Goal: Task Accomplishment & Management: Complete application form

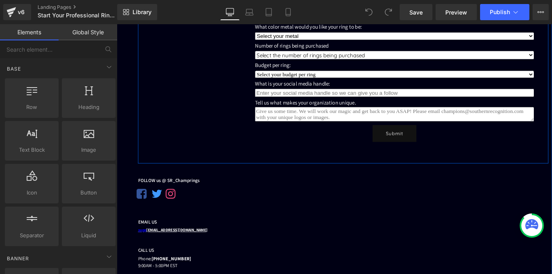
scroll to position [323, 0]
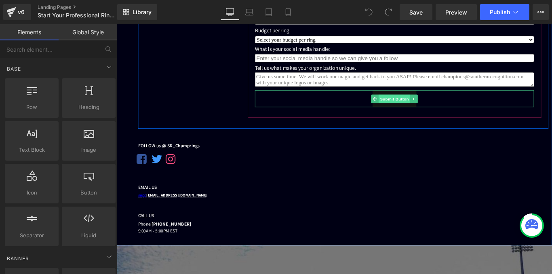
click at [423, 111] on span "Submit Button" at bounding box center [429, 108] width 36 height 10
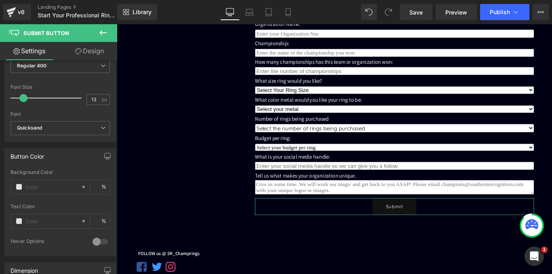
scroll to position [137, 0]
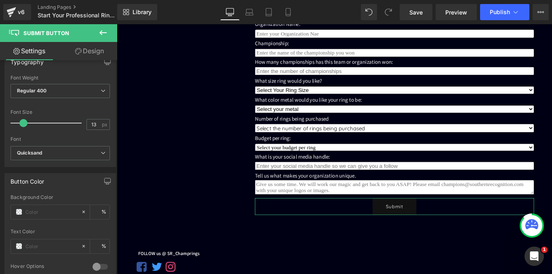
click at [84, 53] on link "Design" at bounding box center [89, 51] width 59 height 18
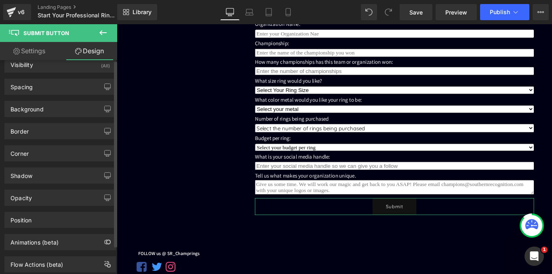
scroll to position [0, 0]
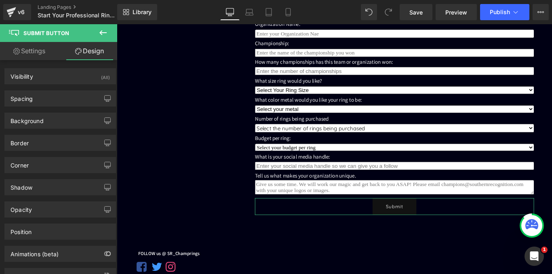
click at [32, 52] on link "Settings" at bounding box center [29, 51] width 59 height 18
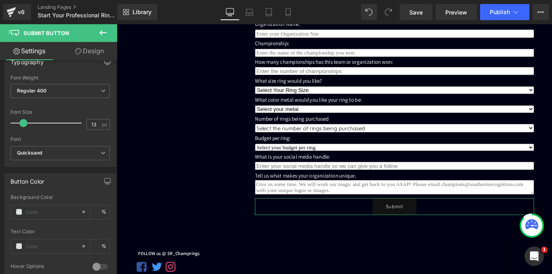
click at [86, 52] on link "Design" at bounding box center [89, 51] width 59 height 18
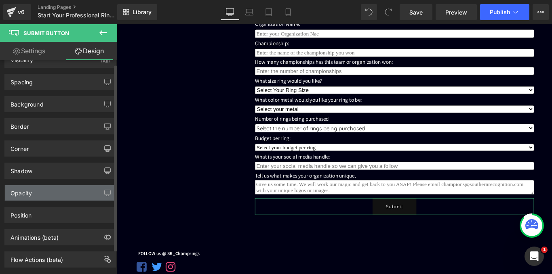
scroll to position [33, 0]
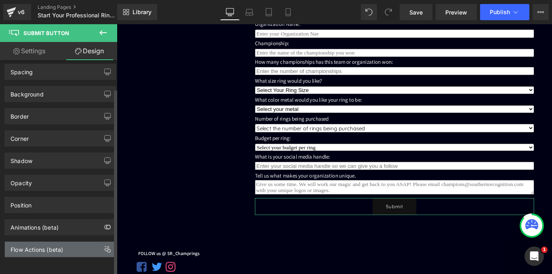
click at [47, 244] on div "Flow Actions (beta)" at bounding box center [37, 247] width 53 height 11
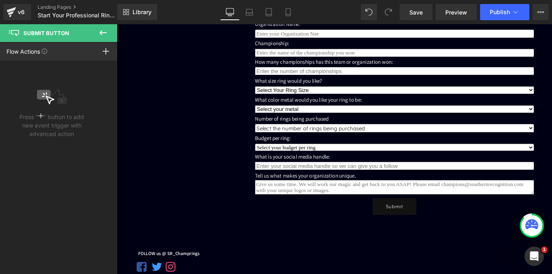
click at [111, 30] on button at bounding box center [103, 33] width 28 height 18
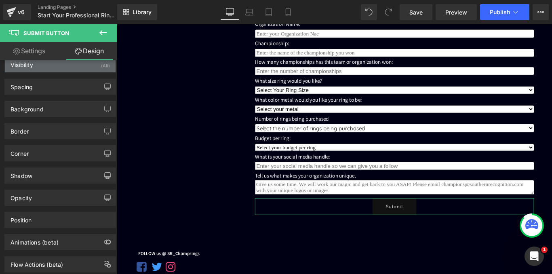
scroll to position [0, 0]
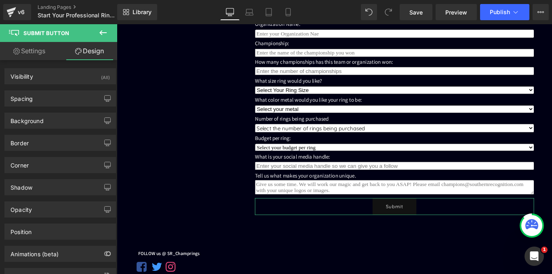
click at [32, 48] on link "Settings" at bounding box center [29, 51] width 59 height 18
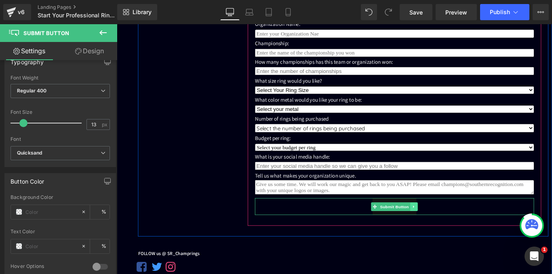
click at [448, 231] on icon at bounding box center [450, 229] width 4 height 5
click at [406, 222] on button "Submit" at bounding box center [428, 229] width 49 height 19
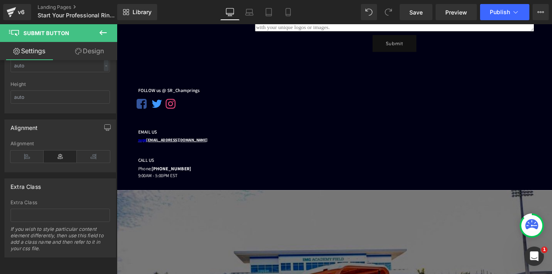
scroll to position [386, 0]
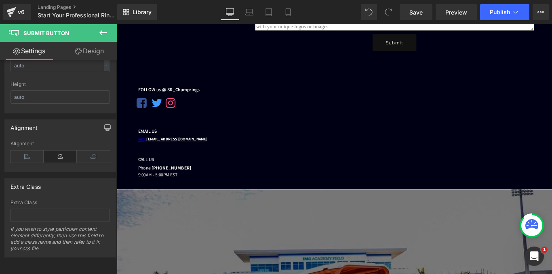
click at [534, 227] on icon at bounding box center [531, 224] width 13 height 10
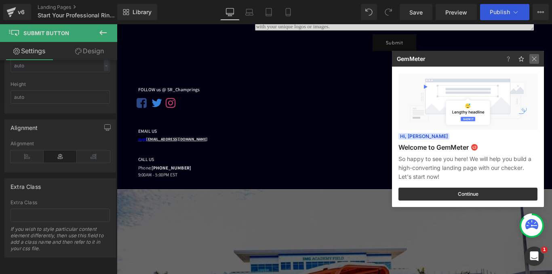
drag, startPoint x: 533, startPoint y: 61, endPoint x: 232, endPoint y: 179, distance: 323.1
click at [533, 61] on img at bounding box center [534, 59] width 10 height 10
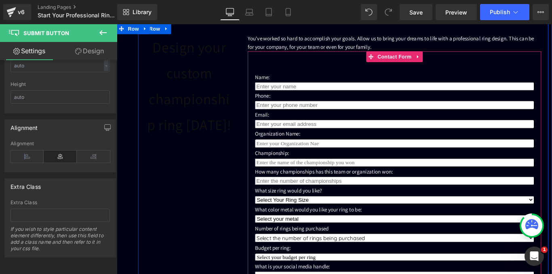
scroll to position [40, 0]
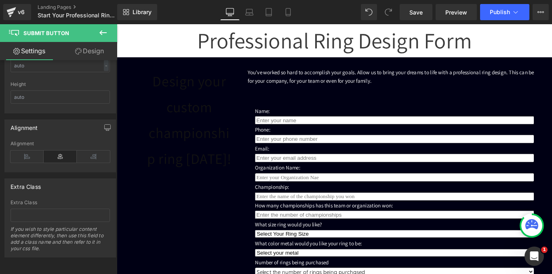
click at [102, 33] on icon at bounding box center [102, 32] width 7 height 5
